Goal: Information Seeking & Learning: Learn about a topic

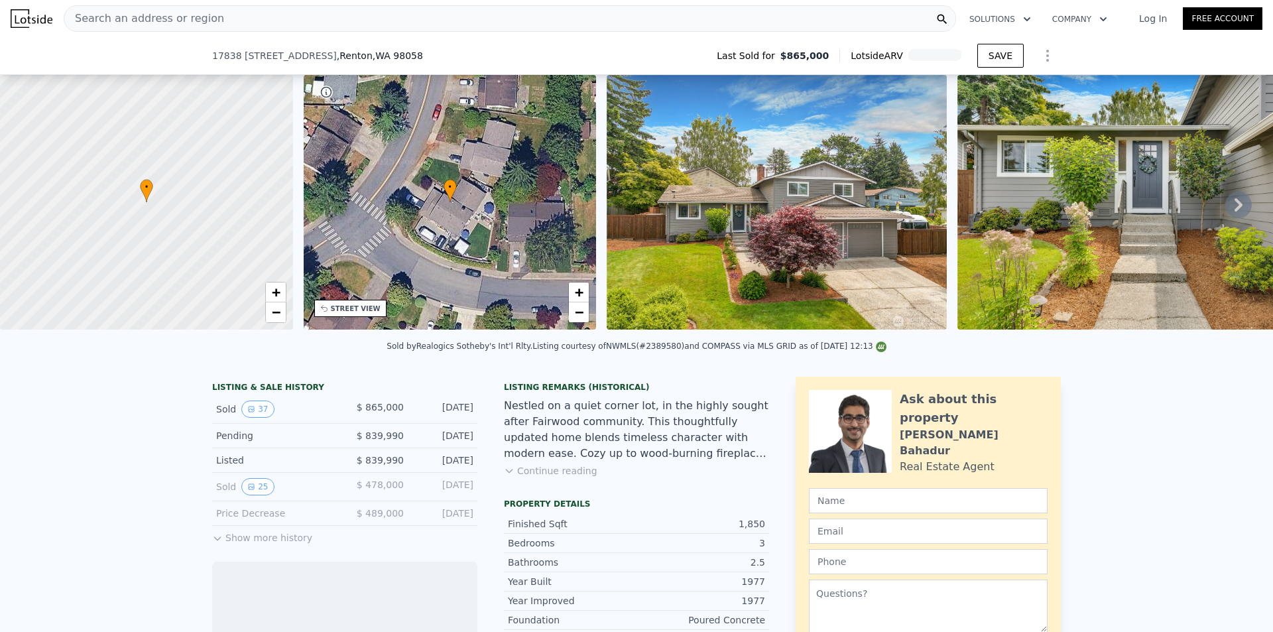
scroll to position [62, 0]
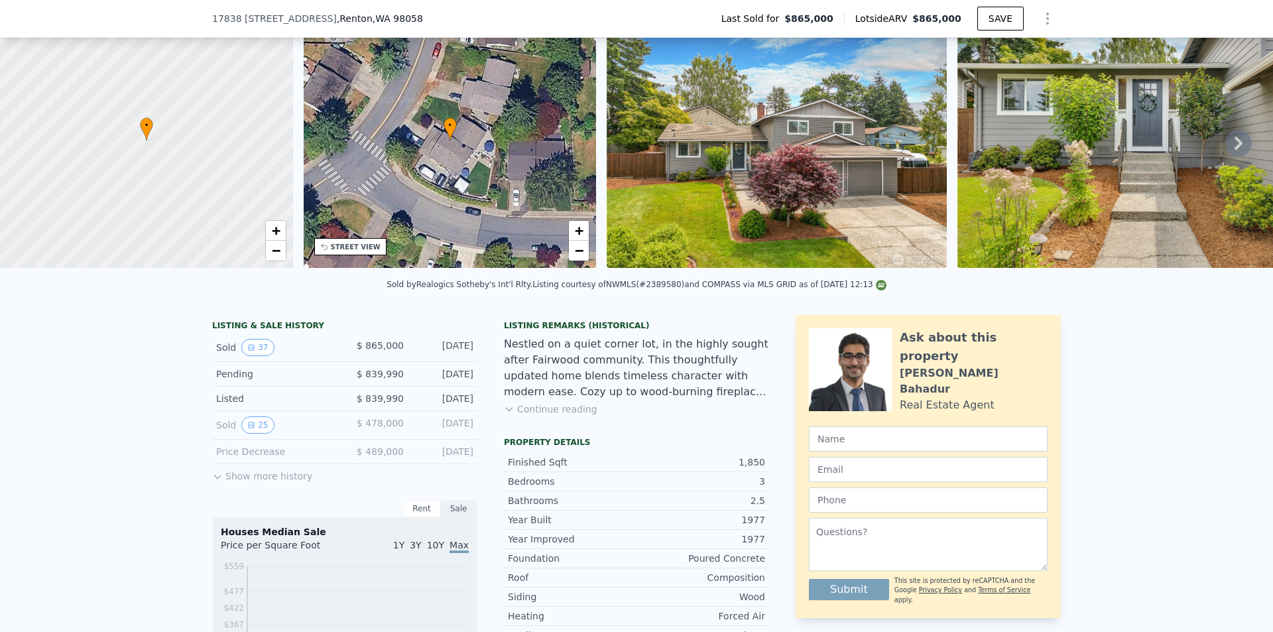
click at [232, 482] on button "Show more history" at bounding box center [262, 473] width 100 height 19
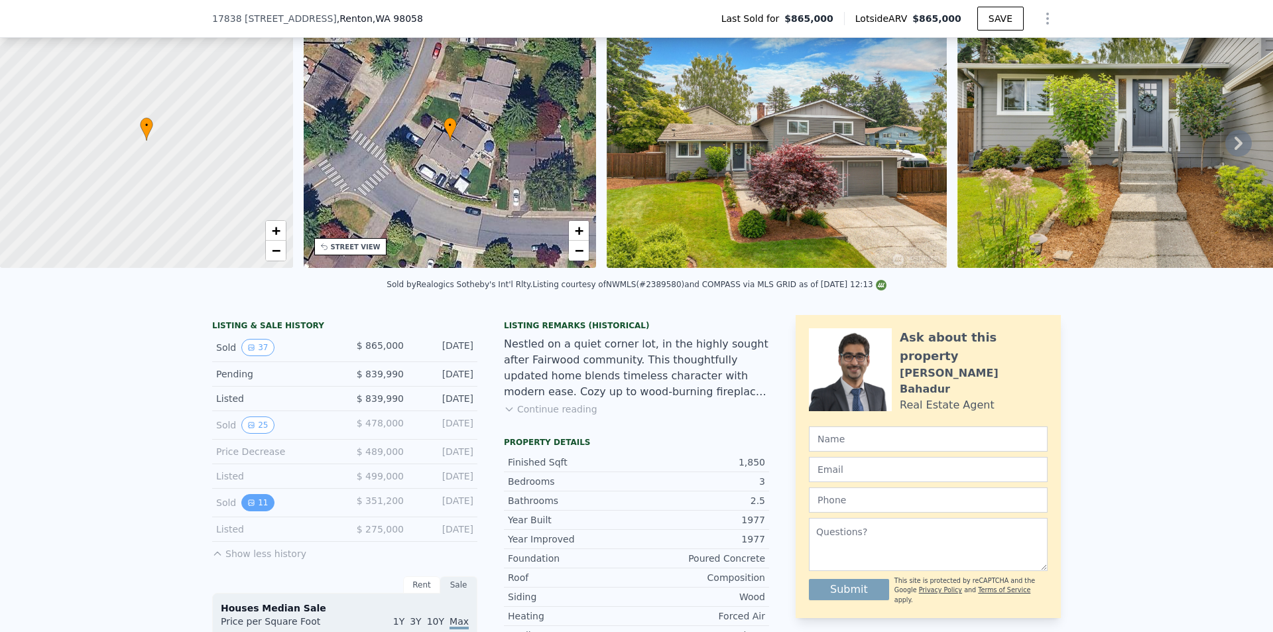
click at [253, 511] on button "11" at bounding box center [257, 502] width 32 height 17
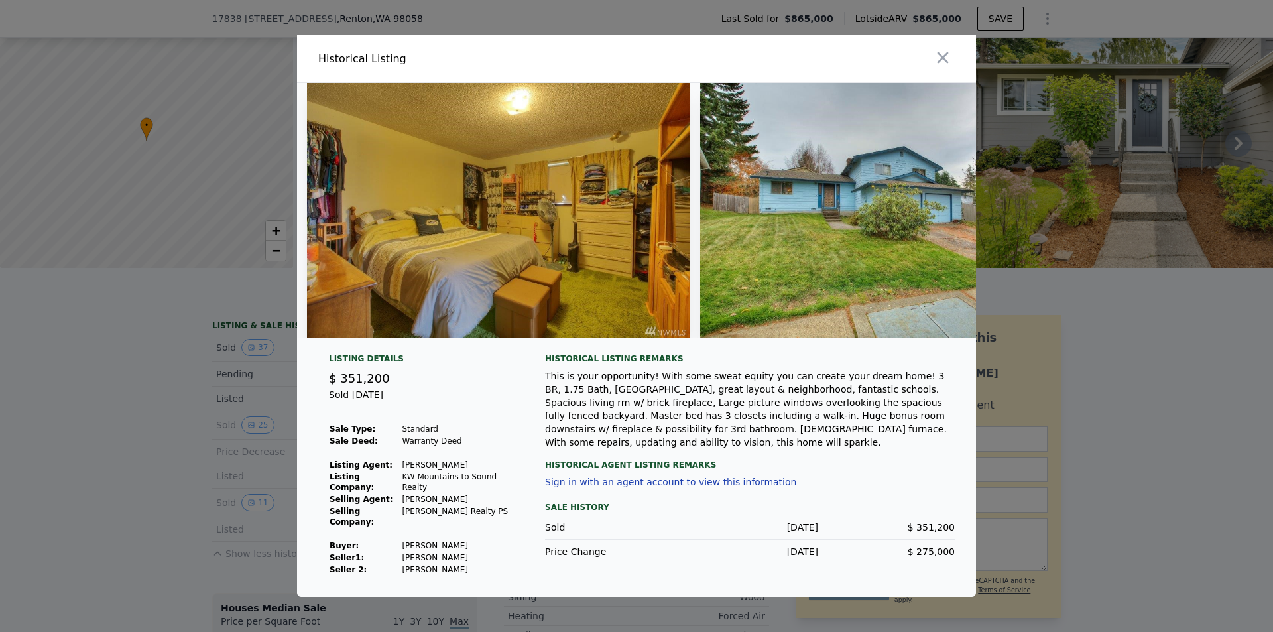
scroll to position [0, 0]
click at [129, 436] on div at bounding box center [636, 316] width 1273 height 632
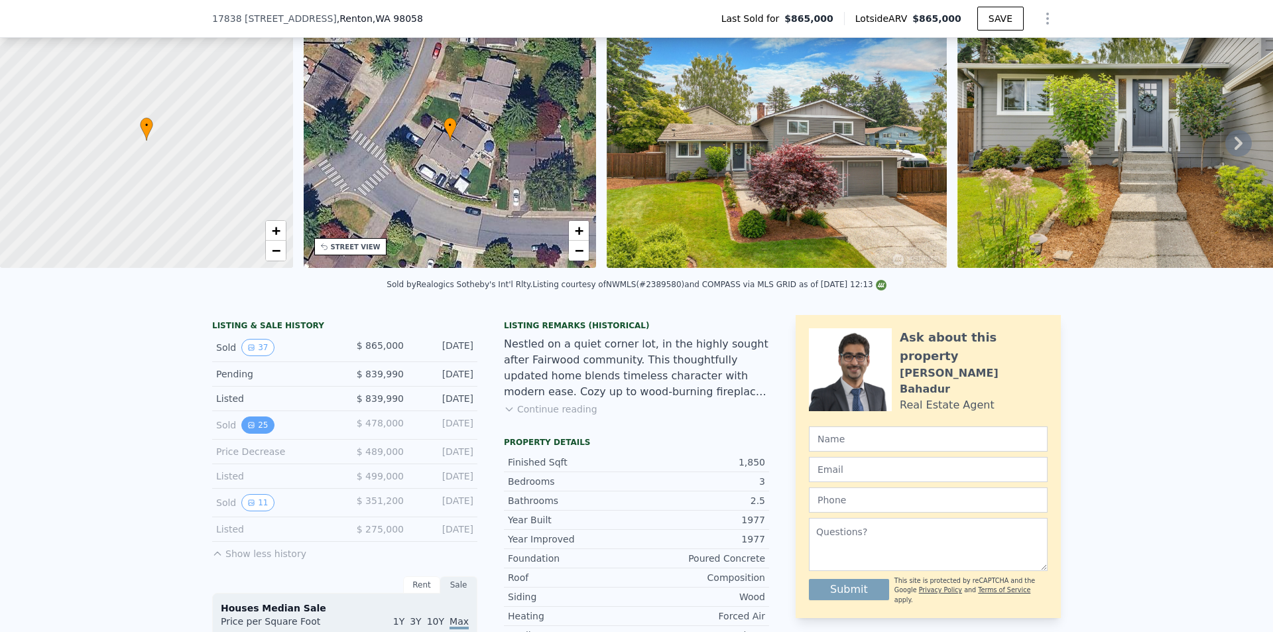
click at [256, 434] on button "25" at bounding box center [257, 424] width 32 height 17
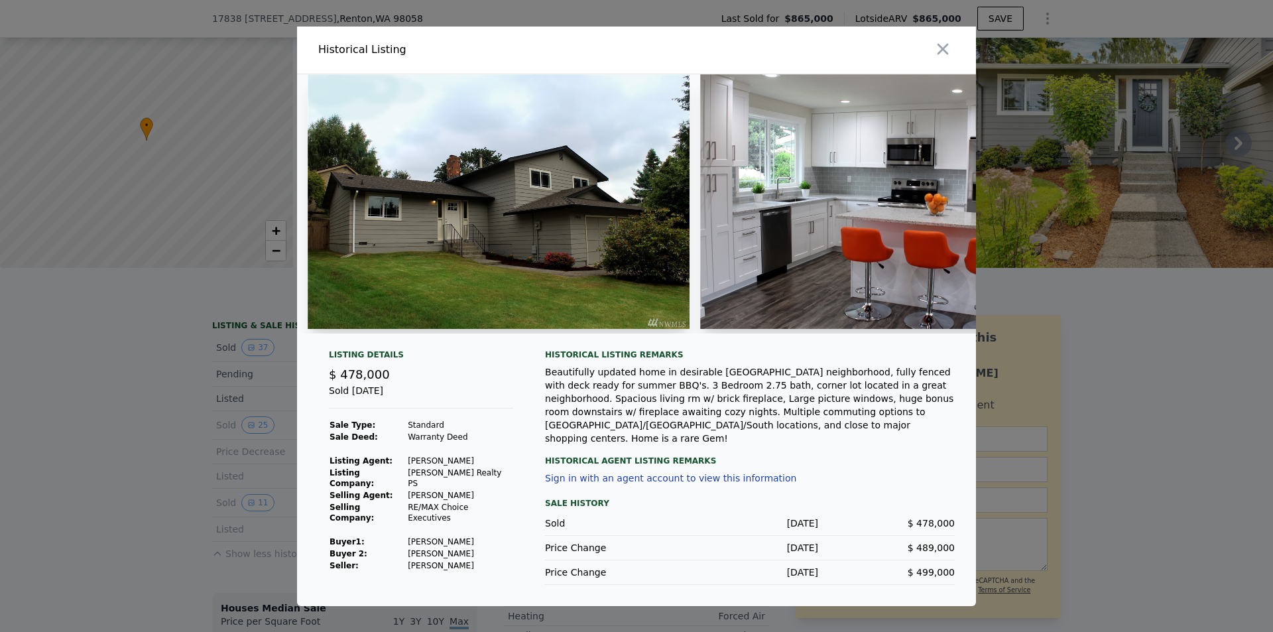
drag, startPoint x: 357, startPoint y: 345, endPoint x: 367, endPoint y: 344, distance: 9.3
click at [367, 344] on div at bounding box center [636, 209] width 679 height 270
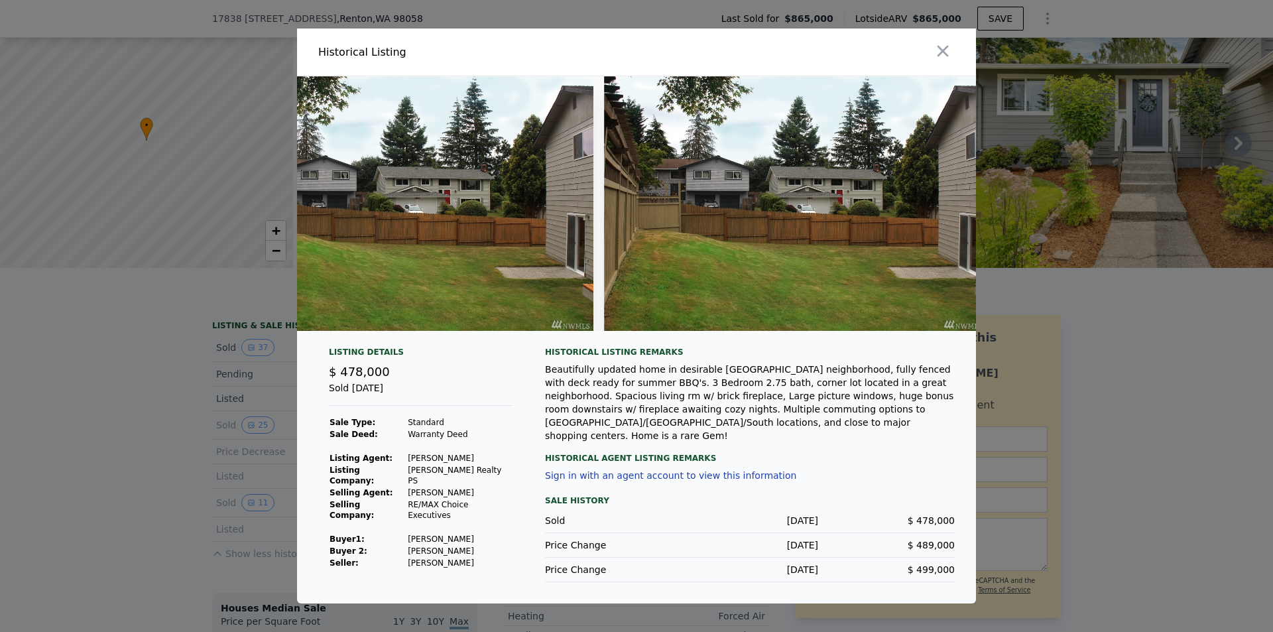
scroll to position [0, 9155]
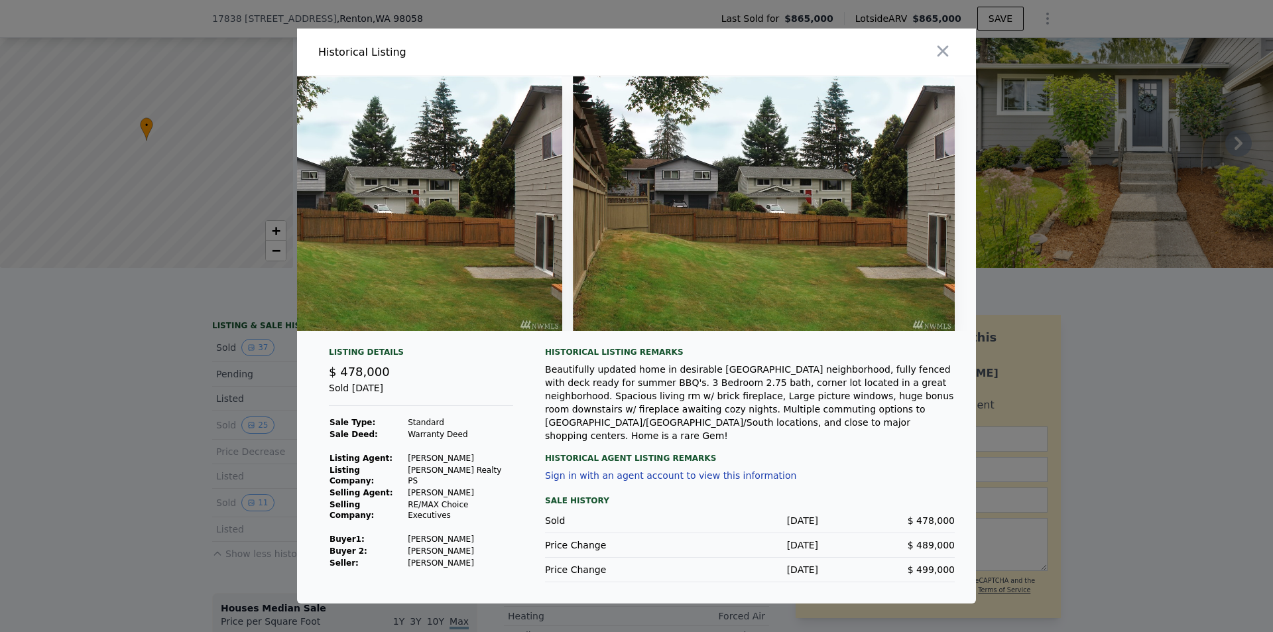
click at [936, 50] on icon "button" at bounding box center [943, 51] width 19 height 19
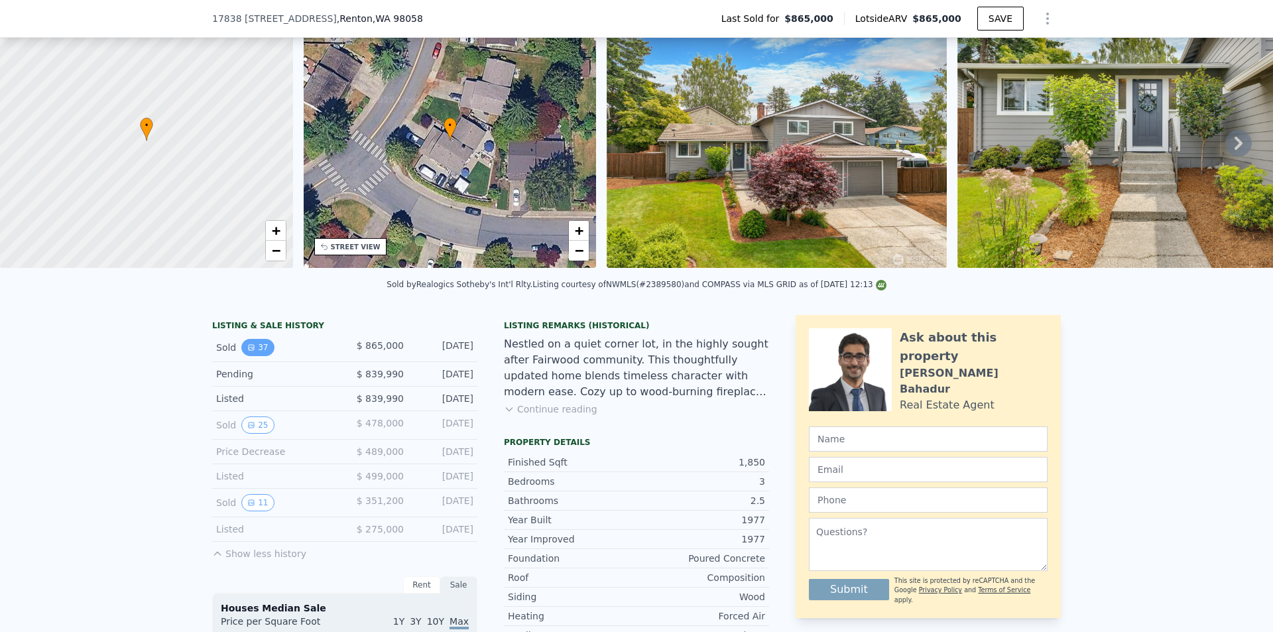
click at [241, 355] on button "37" at bounding box center [257, 347] width 32 height 17
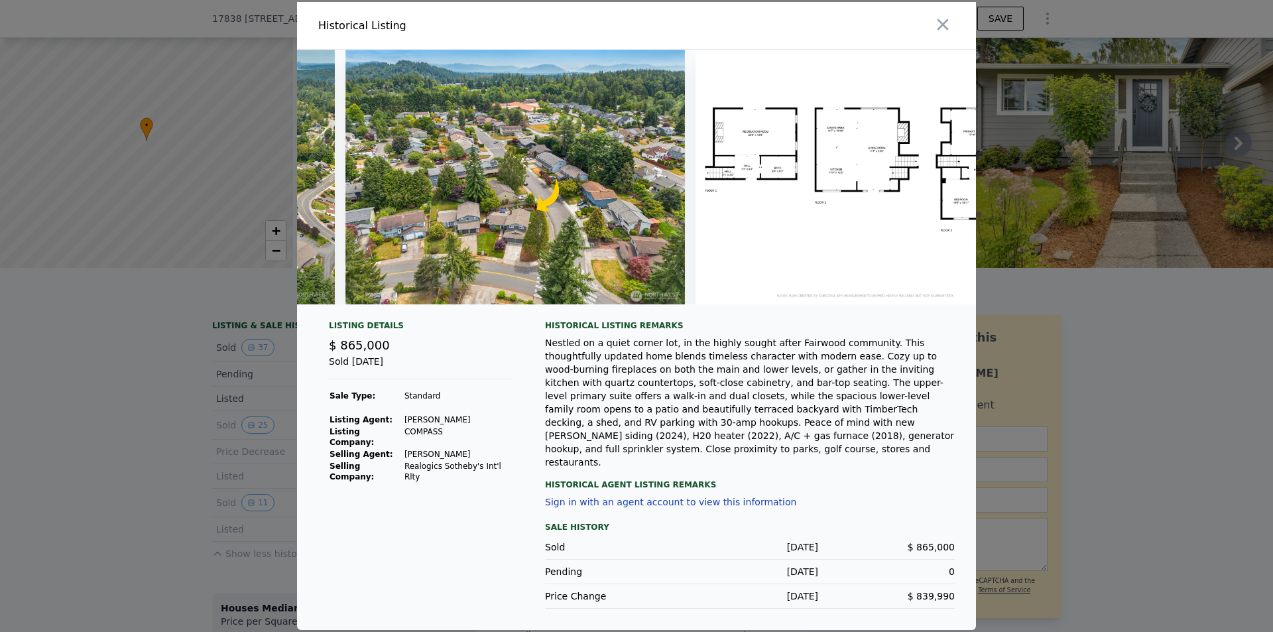
scroll to position [0, 13407]
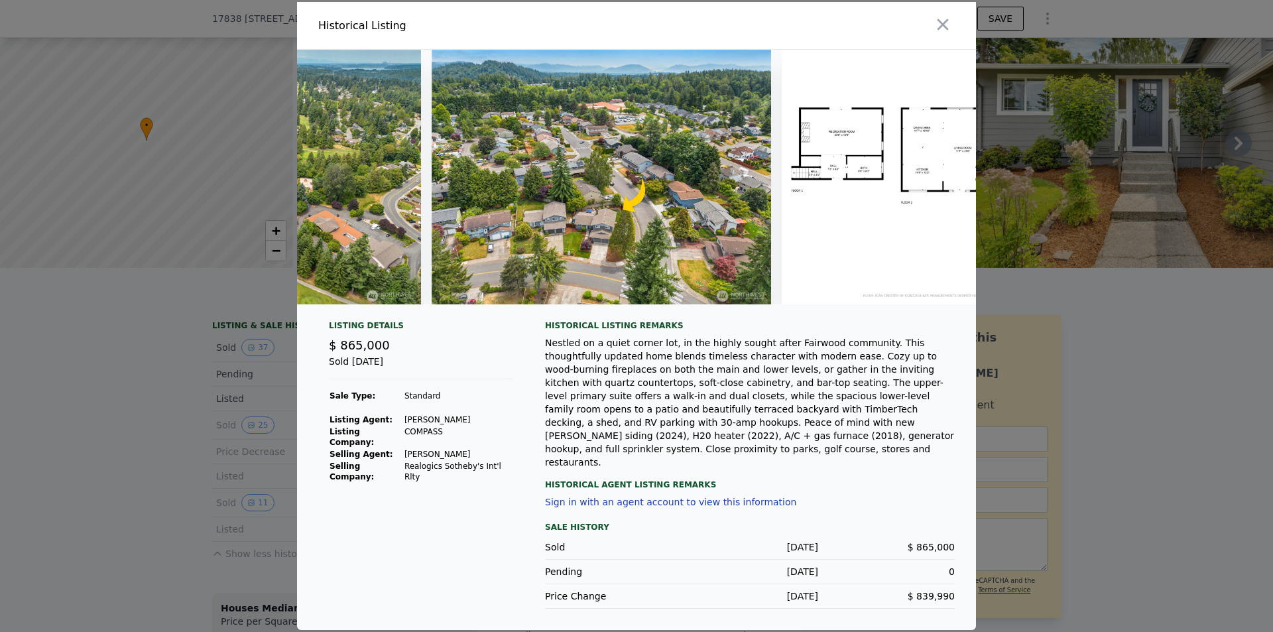
click at [755, 375] on div "Nestled on a quiet corner lot, in the highly sought after Fairwood community. T…" at bounding box center [750, 402] width 410 height 133
click at [145, 369] on div at bounding box center [636, 316] width 1273 height 632
